Goal: Information Seeking & Learning: Learn about a topic

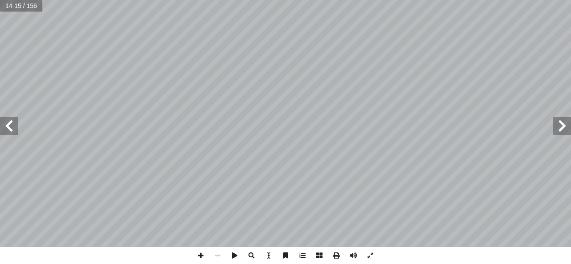
click at [0, 127] on span at bounding box center [9, 126] width 18 height 18
click at [561, 129] on span at bounding box center [562, 126] width 18 height 18
click at [206, 256] on div "١٠ رض: أ العوامل المؤثرة في اختلاف درجات الحرارة على سطح ال� تي: أ نقوم بم� ي� …" at bounding box center [285, 132] width 571 height 264
click at [296, 81] on html "الصفحة الرئيسية الصف الأول الصف الثاني الصف الثالث الصف الرابع الصف الخامس الصف…" at bounding box center [285, 40] width 571 height 81
click at [564, 132] on span at bounding box center [562, 126] width 18 height 18
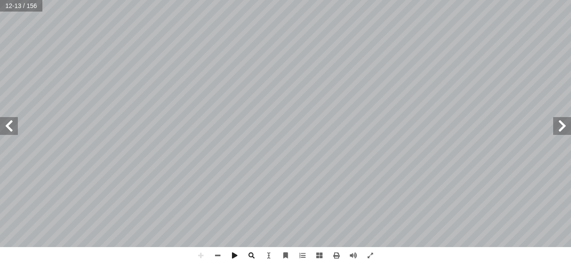
click at [4, 129] on span at bounding box center [9, 126] width 18 height 18
click at [325, 81] on html "الصفحة الرئيسية الصف الأول الصف الثاني الصف الثالث الصف الرابع الصف الخامس الصف…" at bounding box center [285, 40] width 571 height 81
click at [444, 263] on div "١٠ رض: أ العوامل المؤثرة في اختلاف درجات الحرارة على سطح ال� تي: أ نقوم بم� ي� …" at bounding box center [285, 132] width 571 height 264
click at [132, 81] on html "الصفحة الرئيسية الصف الأول الصف الثاني الصف الثالث الصف الرابع الصف الخامس الصف…" at bounding box center [285, 40] width 571 height 81
click at [6, 251] on div "١٠ رض: أ العوامل المؤثرة في اختلاف درجات الحرارة على سطح ال� تي: أ نقوم بم� ي� …" at bounding box center [285, 132] width 571 height 264
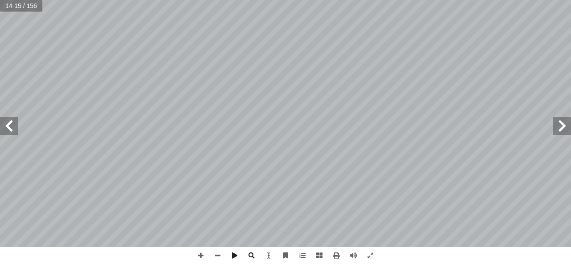
click at [150, 81] on html "الصفحة الرئيسية الصف الأول الصف الثاني الصف الثالث الصف الرابع الصف الخامس الصف…" at bounding box center [285, 40] width 571 height 81
click at [570, 81] on html "الصفحة الرئيسية الصف الأول الصف الثاني الصف الثالث الصف الرابع الصف الخامس الصف…" at bounding box center [285, 40] width 571 height 81
click at [233, 81] on html "الصفحة الرئيسية الصف الأول الصف الثاني الصف الثالث الصف الرابع الصف الخامس الصف…" at bounding box center [285, 40] width 571 height 81
click at [472, 257] on div "١٠ رض: أ العوامل المؤثرة في اختلاف درجات الحرارة على سطح ال� تي: أ نقوم بم� ي� …" at bounding box center [285, 132] width 571 height 264
